Goal: Find specific page/section: Find specific page/section

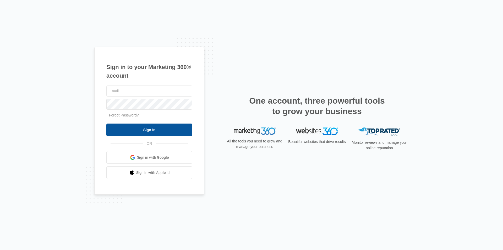
type input "luke.barnes"
click at [161, 129] on input "Sign In" at bounding box center [149, 129] width 86 height 13
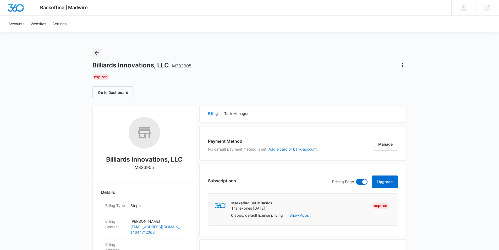
click at [96, 51] on icon "Back" at bounding box center [97, 53] width 6 height 6
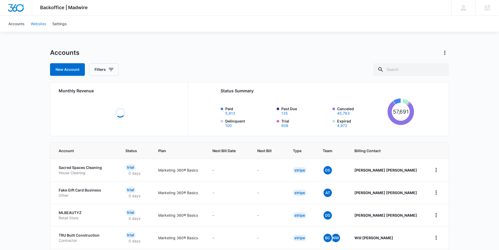
click at [39, 23] on link "Websites" at bounding box center [39, 24] width 22 height 16
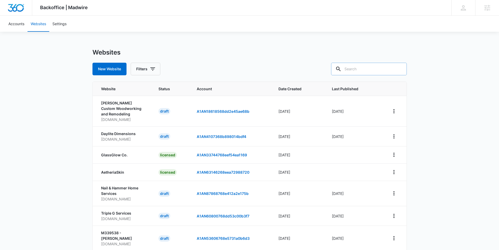
click at [354, 69] on input "text" at bounding box center [369, 69] width 76 height 13
type input "partner"
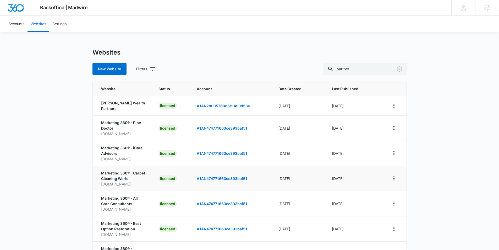
click at [127, 170] on p "Marketing 360® - Carpet Cleaning World" at bounding box center [123, 175] width 45 height 11
click at [392, 175] on icon "View More" at bounding box center [394, 178] width 6 height 6
click at [402, 198] on link "Edit Website" at bounding box center [406, 198] width 21 height 4
